Goal: Complete application form

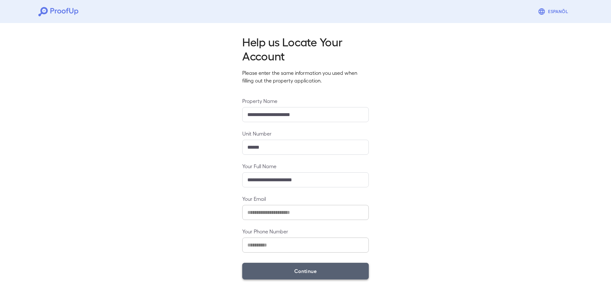
click at [308, 268] on button "Continue" at bounding box center [305, 271] width 127 height 17
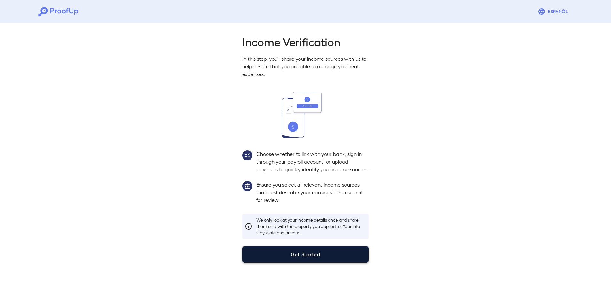
click at [310, 263] on button "Get Started" at bounding box center [305, 254] width 127 height 17
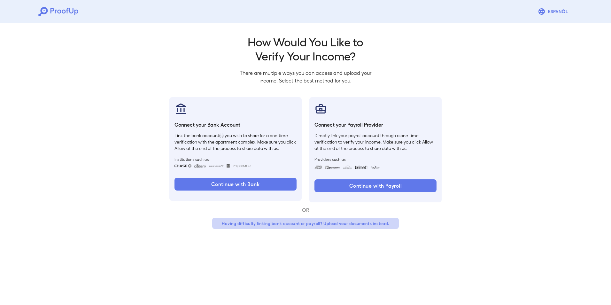
click at [333, 225] on button "Having difficulty linking bank account or payroll? Upload your documents instea…" at bounding box center [305, 224] width 187 height 12
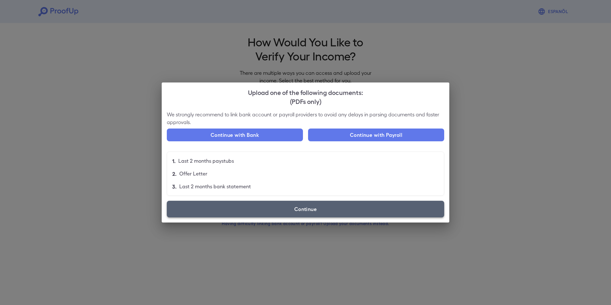
click at [305, 211] on label "Continue" at bounding box center [306, 209] width 278 height 17
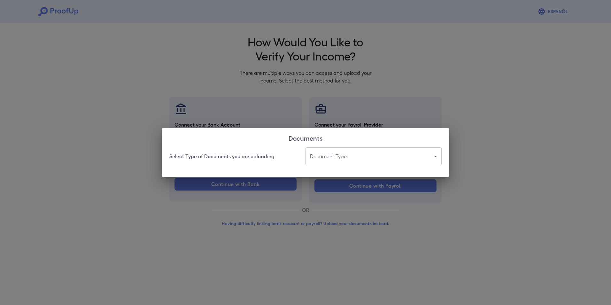
click at [366, 166] on div "Select Type of Documents you are uploading Document Type ​ ​" at bounding box center [306, 161] width 288 height 29
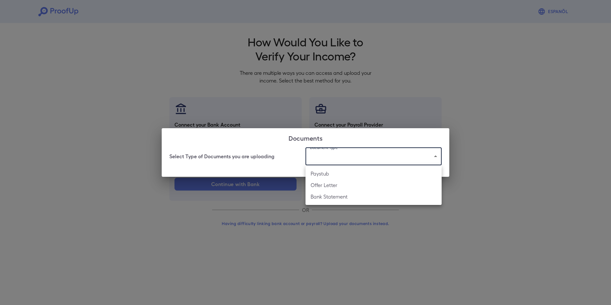
click at [365, 160] on body "Espanõl Go back How Would You Like to Verify Your Income? There are multiple wa…" at bounding box center [305, 122] width 611 height 244
click at [357, 181] on li "Offer Letter" at bounding box center [374, 185] width 136 height 12
type input "**********"
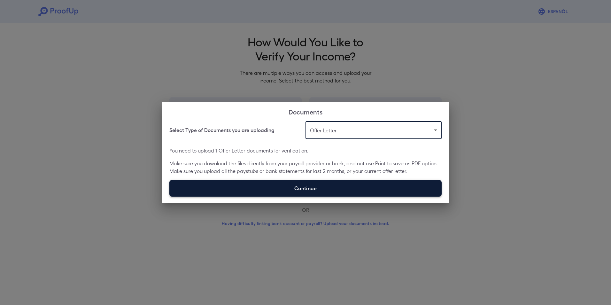
click at [340, 186] on label "Continue" at bounding box center [305, 188] width 272 height 17
click at [170, 196] on input "Continue" at bounding box center [169, 196] width 0 height 0
type input "**********"
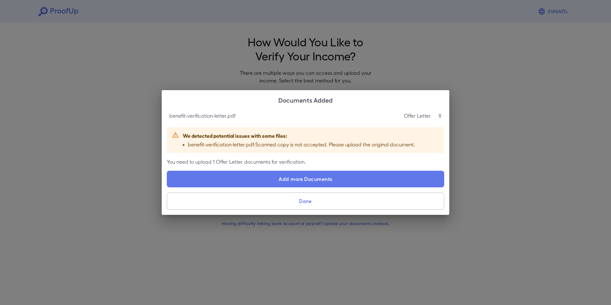
click at [440, 115] on p "X" at bounding box center [440, 116] width 3 height 8
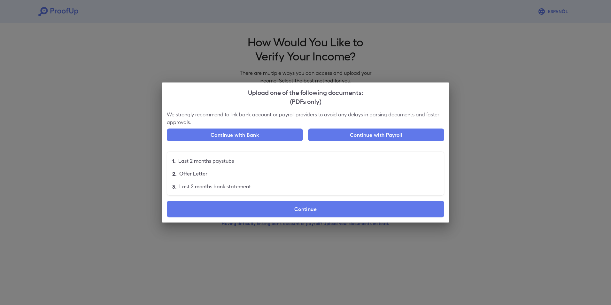
click at [472, 148] on div "Upload one of the following documents: (PDFs only) We strongly recommend to lin…" at bounding box center [305, 152] width 611 height 305
